Goal: Transaction & Acquisition: Obtain resource

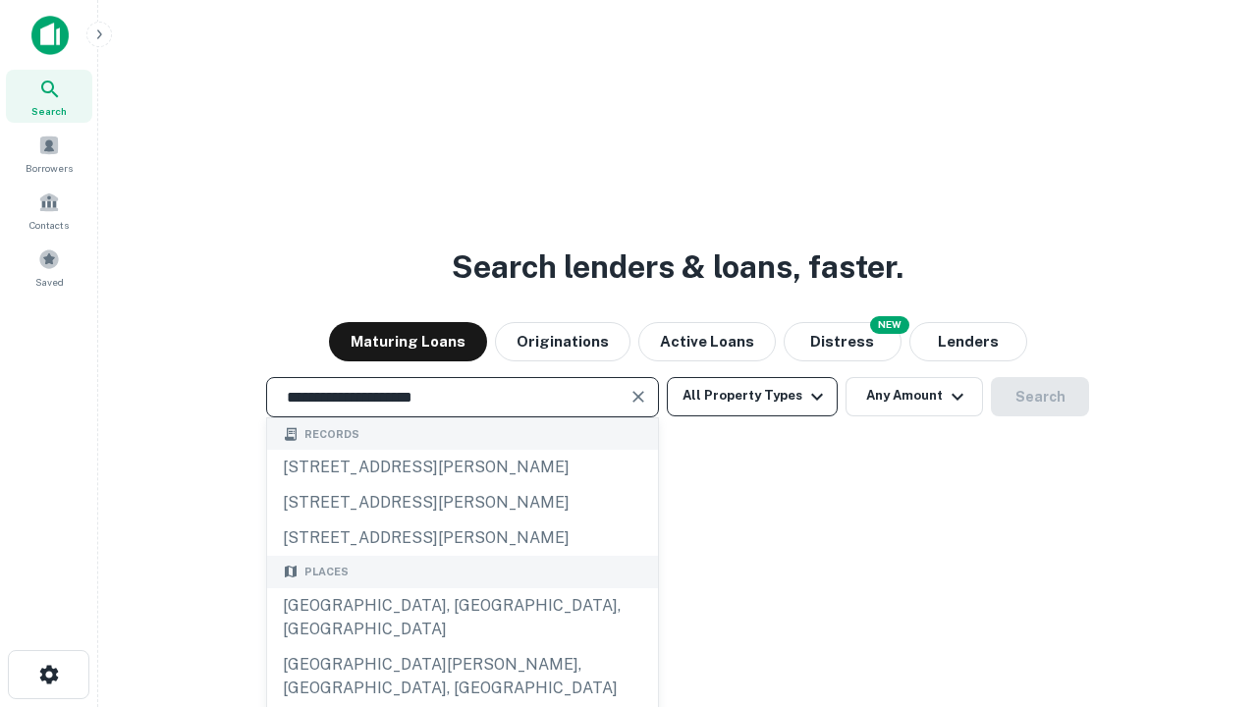
type input "**********"
click at [752, 396] on button "All Property Types" at bounding box center [752, 396] width 171 height 39
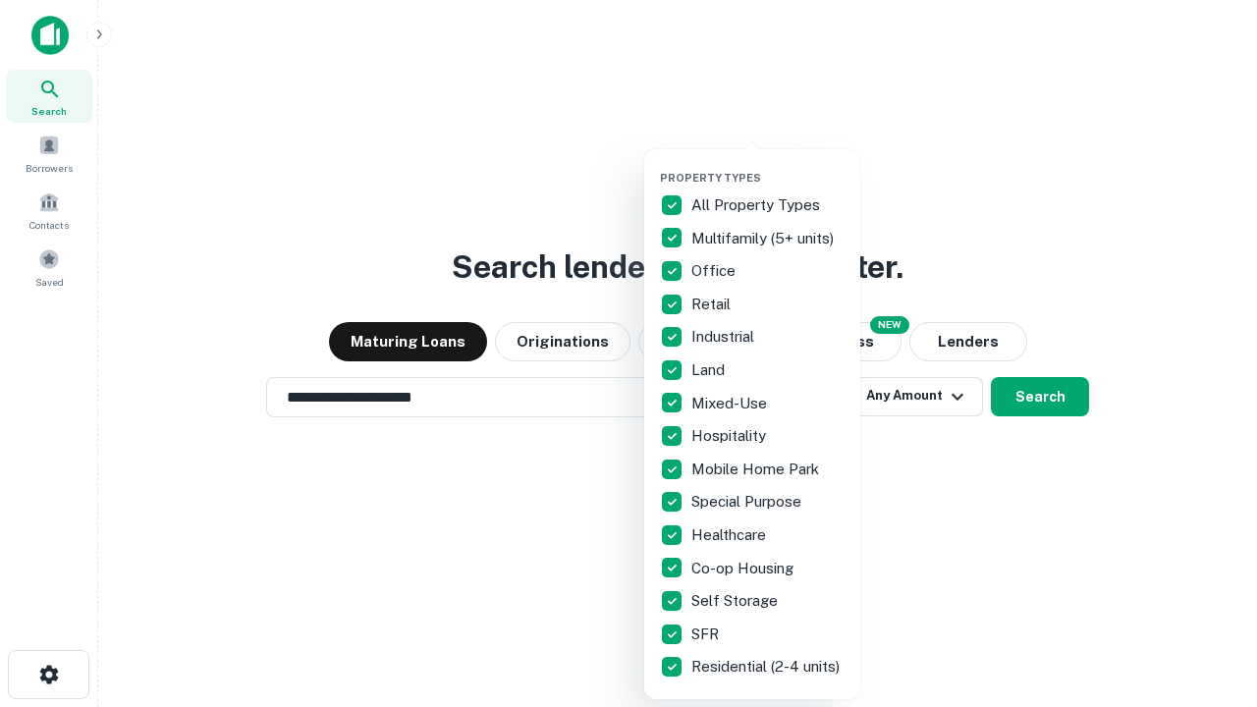
click at [768, 165] on button "button" at bounding box center [768, 165] width 216 height 1
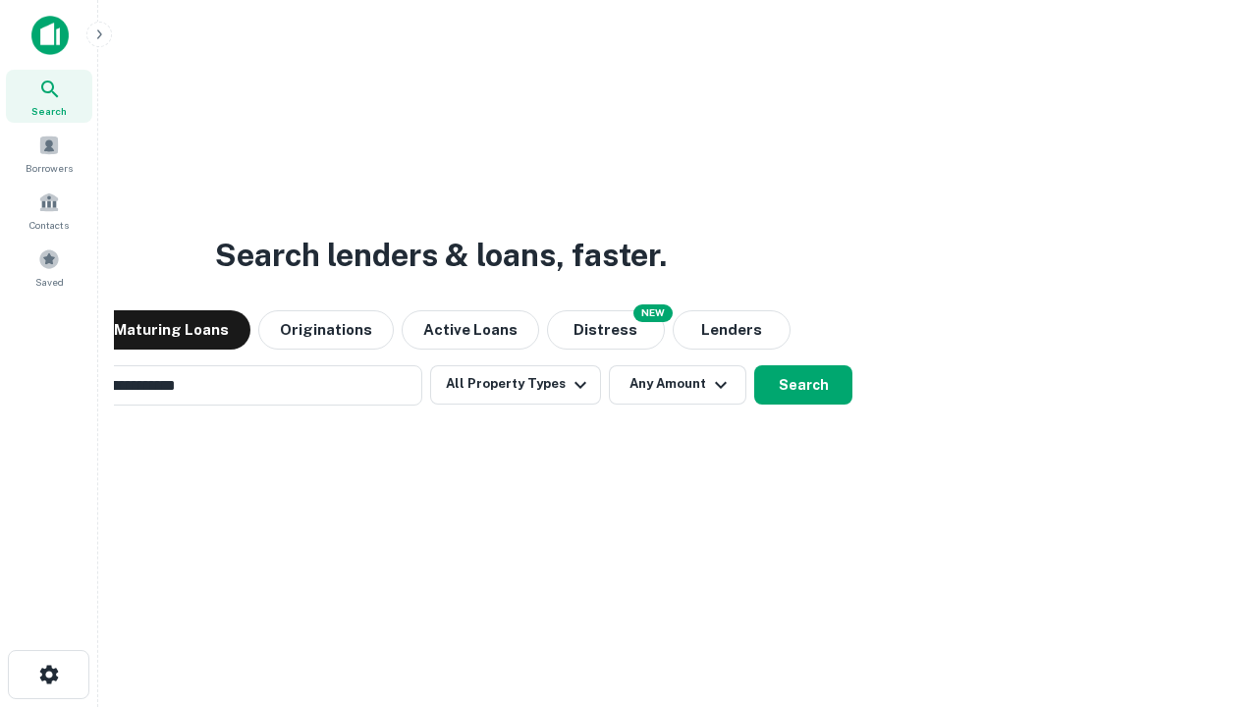
scroll to position [30, 0]
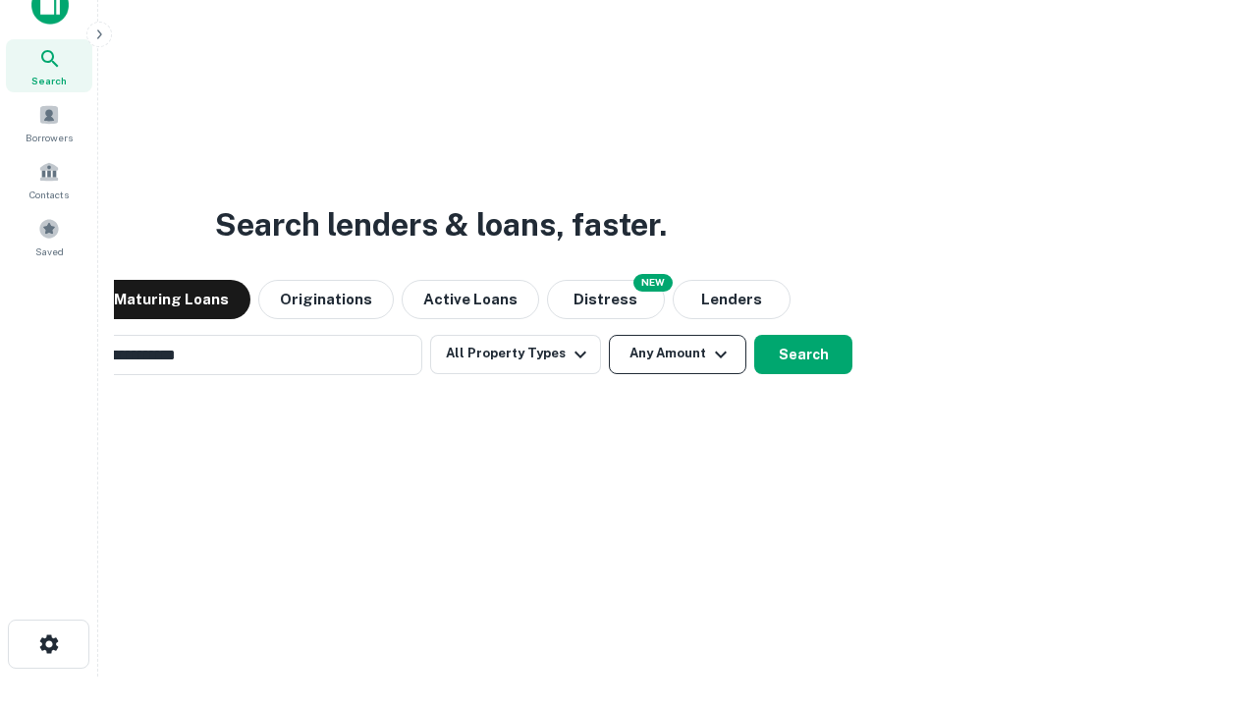
click at [609, 335] on button "Any Amount" at bounding box center [678, 354] width 138 height 39
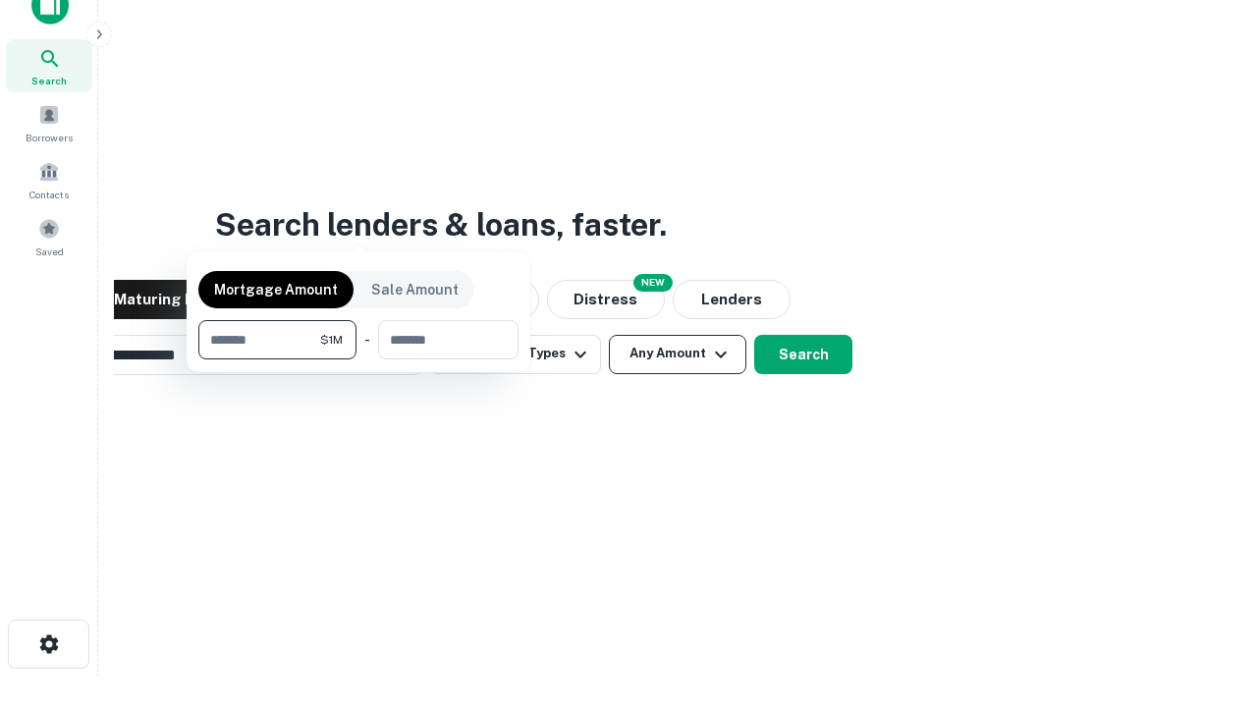
scroll to position [31, 0]
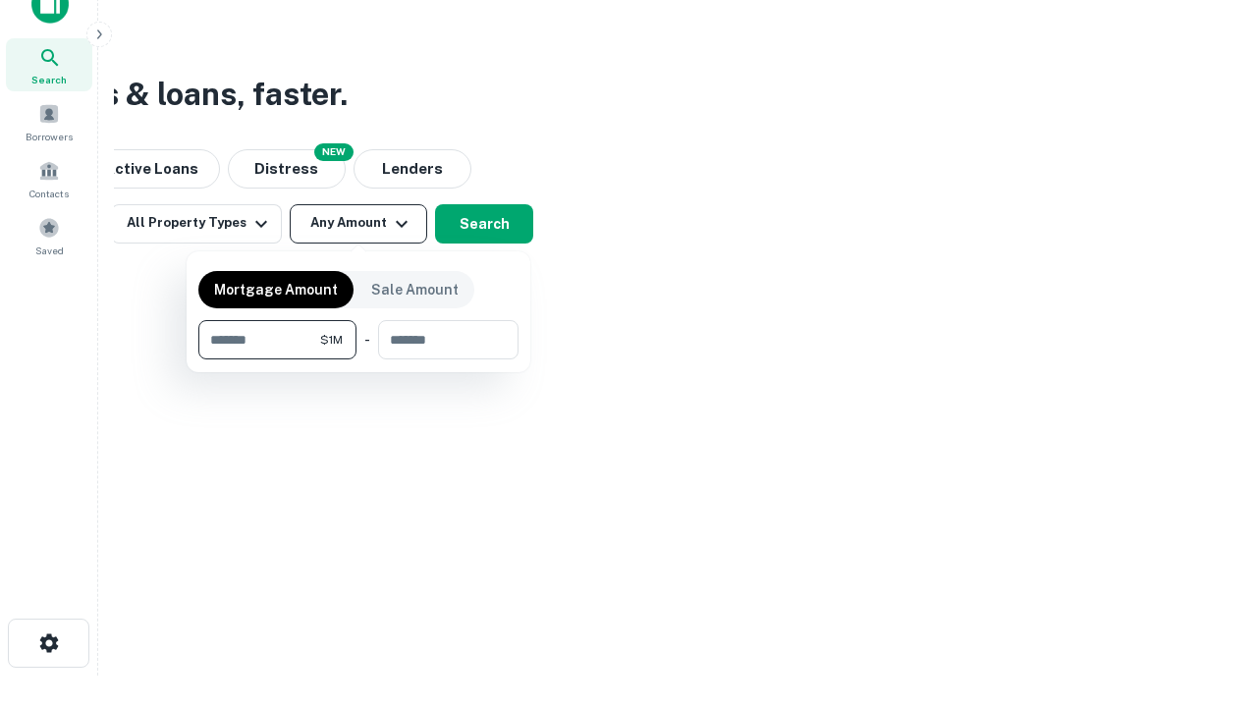
type input "*******"
click at [358, 359] on button "button" at bounding box center [358, 359] width 320 height 1
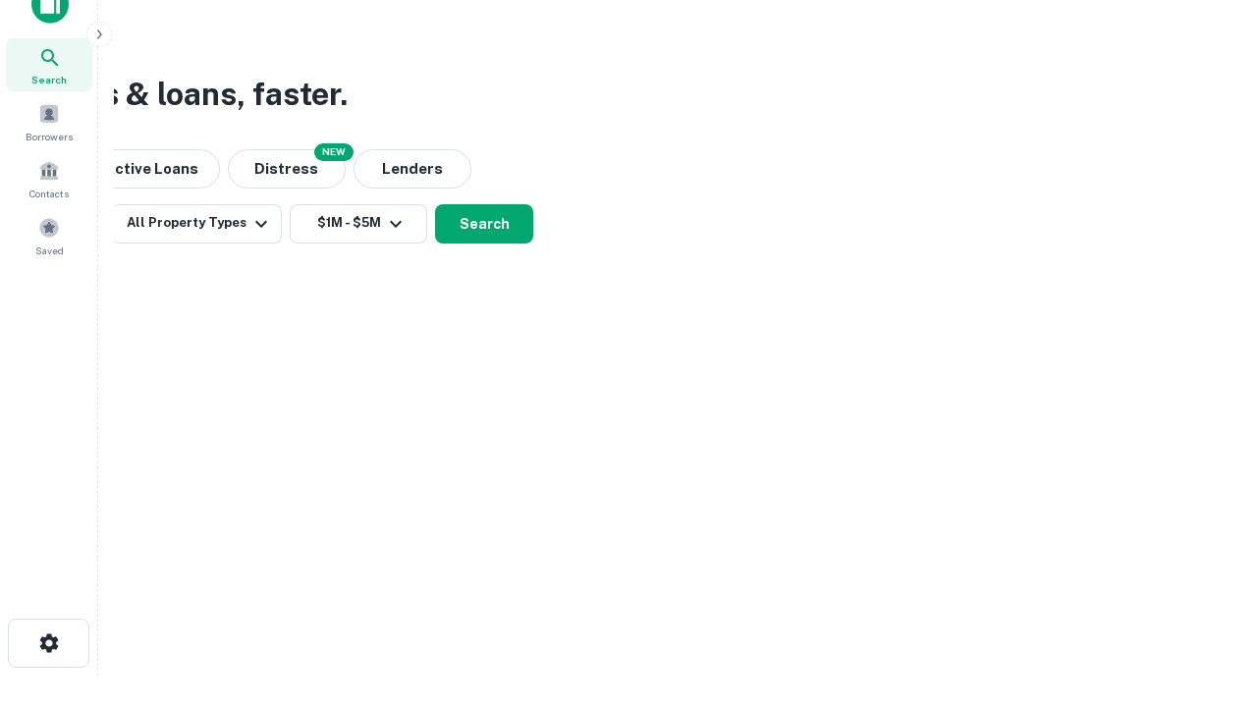
scroll to position [12, 362]
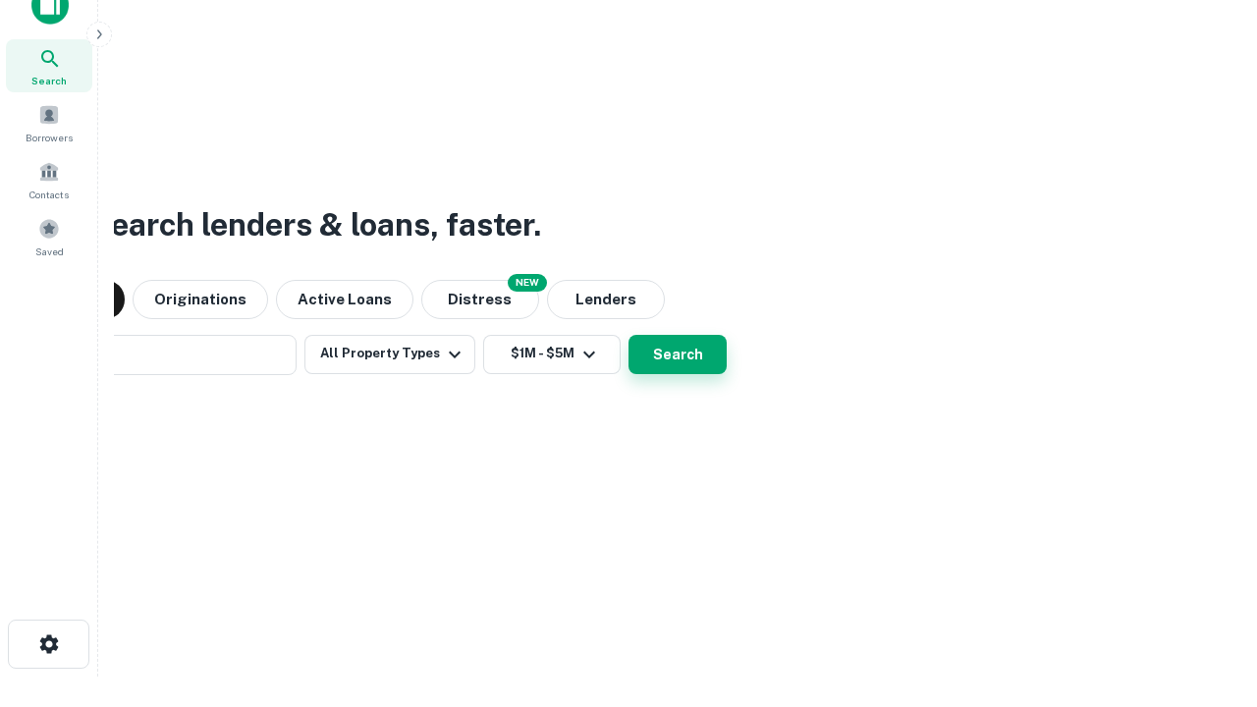
click at [629, 335] on button "Search" at bounding box center [678, 354] width 98 height 39
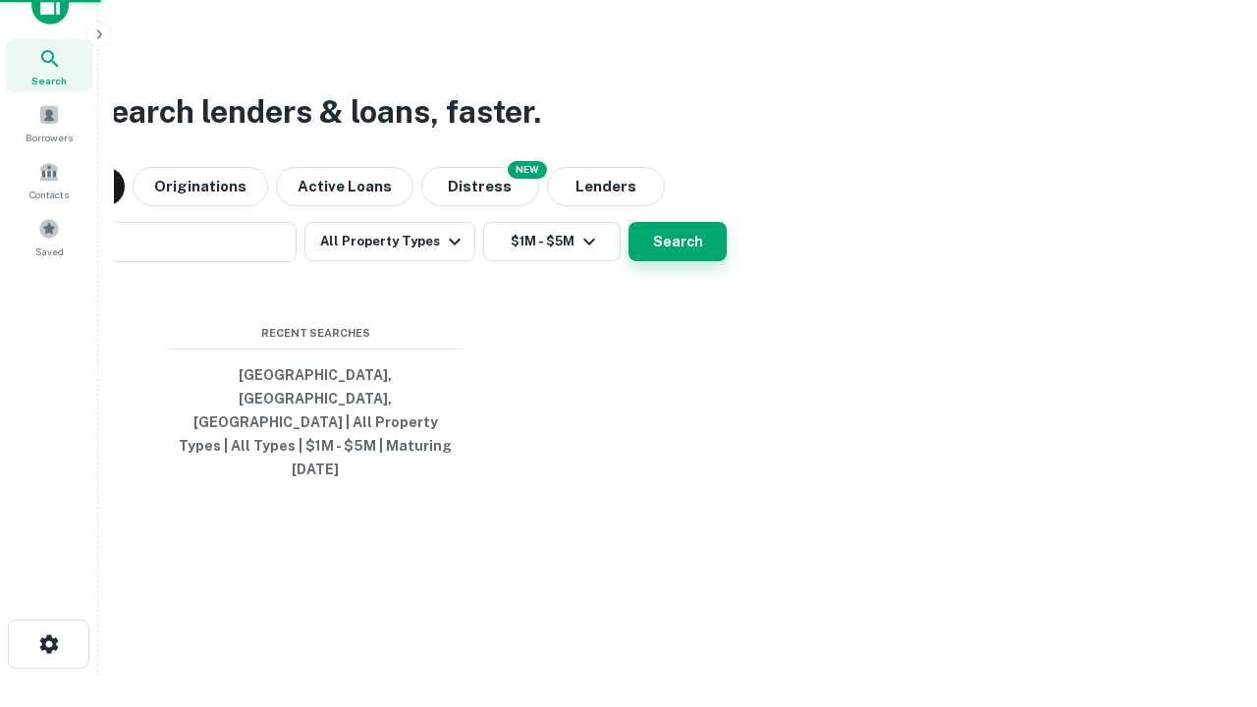
scroll to position [52, 556]
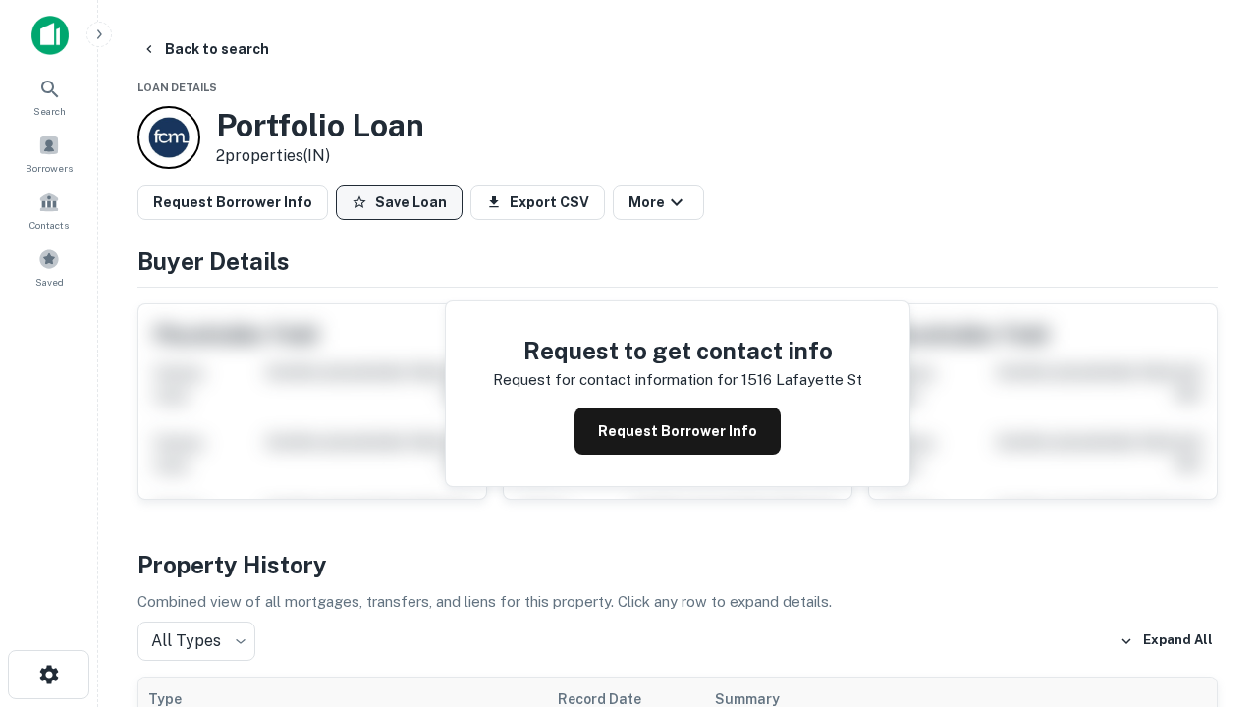
click at [399, 202] on button "Save Loan" at bounding box center [399, 202] width 127 height 35
click at [404, 202] on button "Loan Saved" at bounding box center [404, 202] width 136 height 35
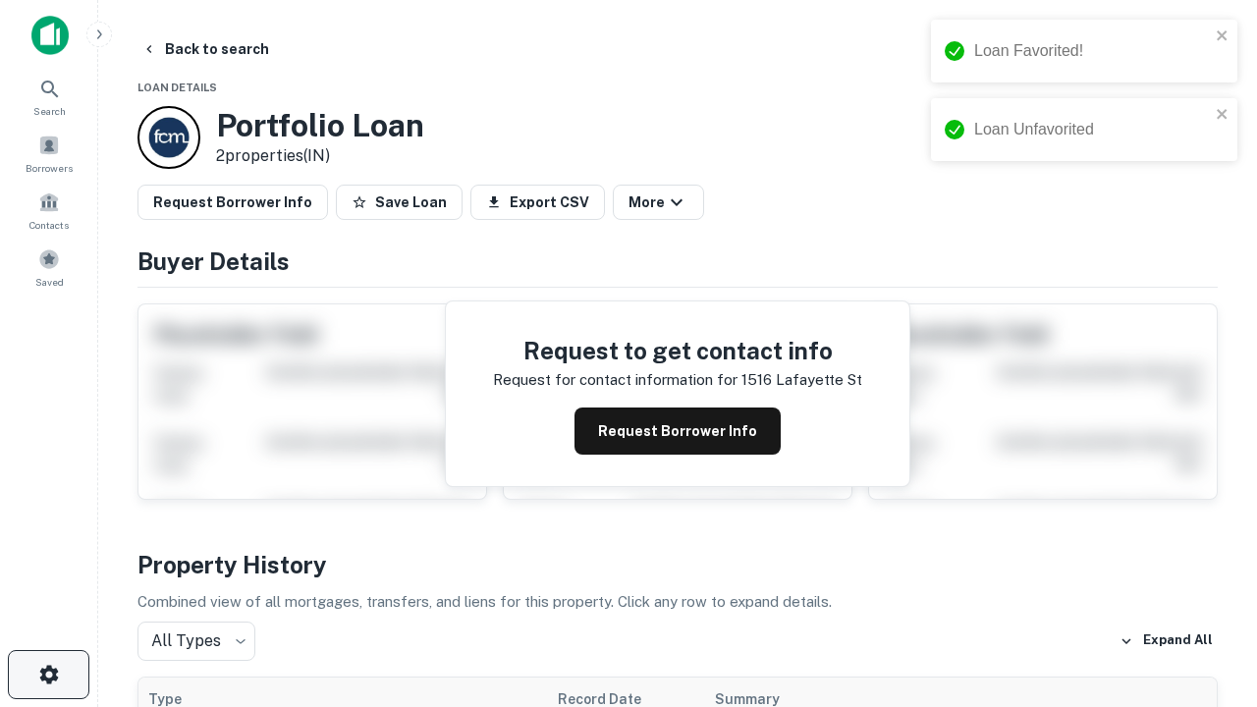
click at [48, 675] on icon "button" at bounding box center [49, 675] width 24 height 24
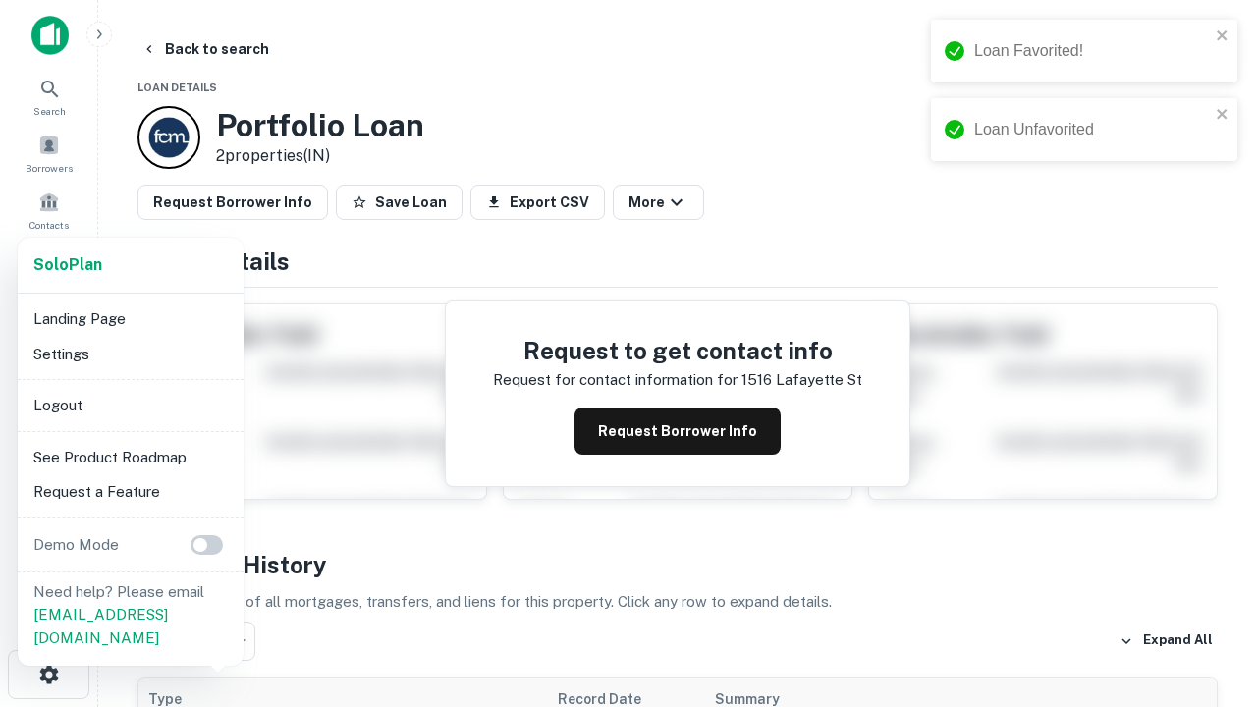
click at [130, 405] on li "Logout" at bounding box center [131, 405] width 210 height 35
